Goal: Navigation & Orientation: Find specific page/section

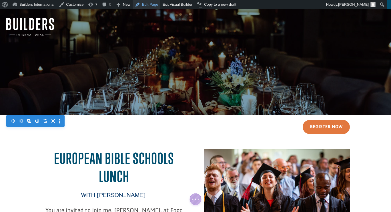
click at [144, 4] on link "Edit Page" at bounding box center [147, 4] width 28 height 9
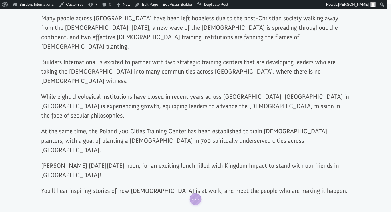
scroll to position [238, 0]
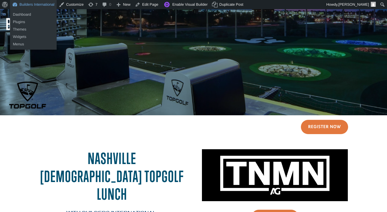
click at [27, 2] on link "Builders International" at bounding box center [33, 4] width 47 height 9
